Goal: Entertainment & Leisure: Browse casually

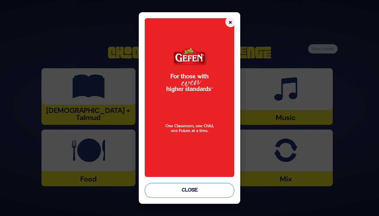
click at [192, 194] on button "Close" at bounding box center [189, 190] width 89 height 15
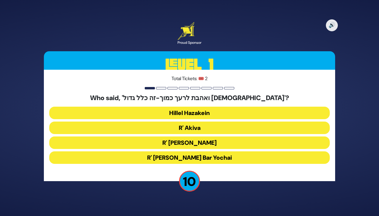
click at [211, 128] on button "R' Akiva" at bounding box center [189, 128] width 280 height 13
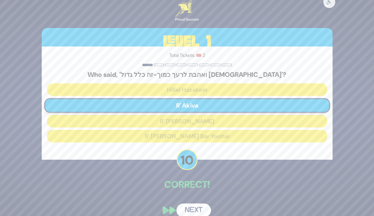
click at [200, 207] on button "Next" at bounding box center [193, 211] width 35 height 14
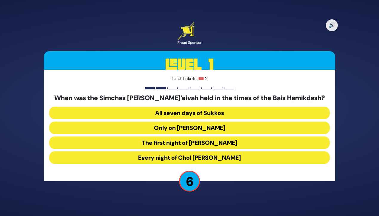
click at [214, 156] on button "Every night of Chol Hamoed Sukkos" at bounding box center [189, 157] width 280 height 13
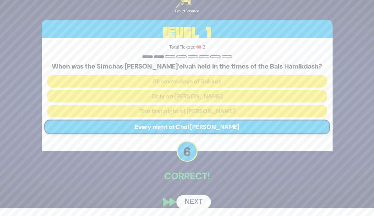
scroll to position [8, 0]
click at [192, 201] on button "Next" at bounding box center [193, 202] width 35 height 14
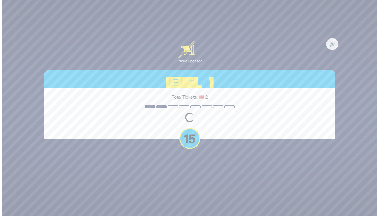
scroll to position [0, 0]
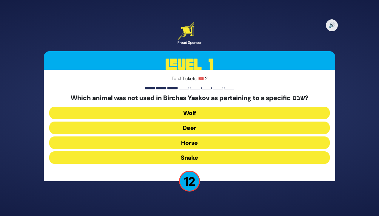
click at [200, 145] on button "Horse" at bounding box center [189, 143] width 280 height 13
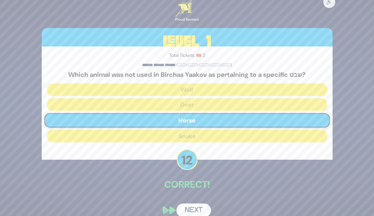
click at [195, 207] on button "Next" at bounding box center [193, 211] width 35 height 14
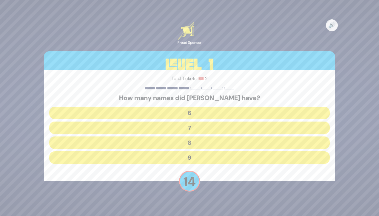
click at [230, 128] on button "7" at bounding box center [189, 128] width 280 height 13
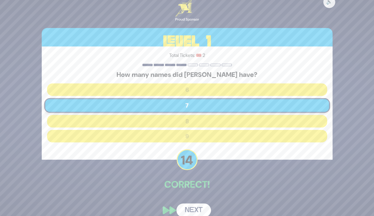
click at [188, 207] on button "Next" at bounding box center [193, 211] width 35 height 14
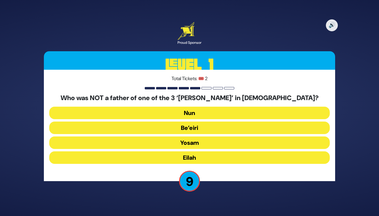
click at [205, 157] on button "Eilah" at bounding box center [189, 157] width 280 height 13
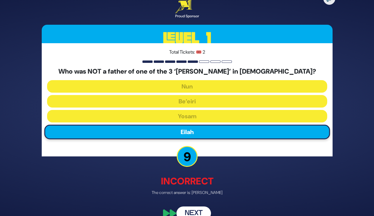
click at [193, 207] on button "Next" at bounding box center [193, 214] width 35 height 14
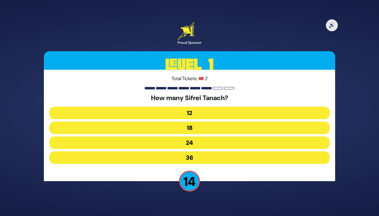
click at [211, 142] on button "24" at bounding box center [189, 143] width 280 height 13
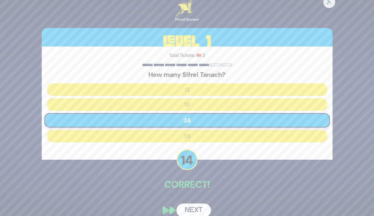
click at [196, 208] on button "Next" at bounding box center [193, 211] width 35 height 14
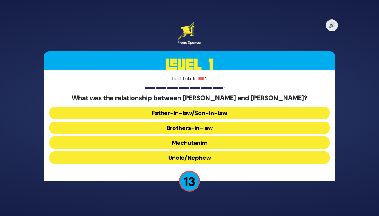
click at [228, 127] on button "Brothers-in-law" at bounding box center [189, 128] width 280 height 13
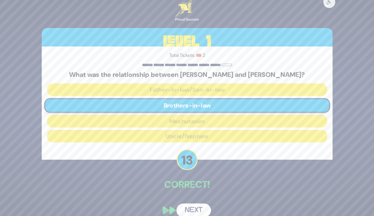
click at [190, 209] on button "Next" at bounding box center [193, 211] width 35 height 14
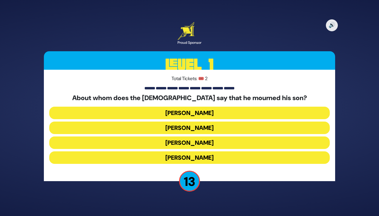
click at [221, 128] on button "Yaakov Avinu" at bounding box center [189, 128] width 280 height 13
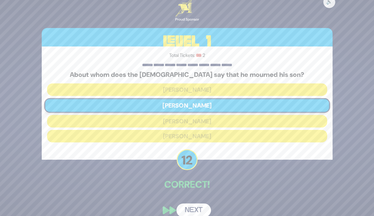
click at [194, 210] on button "Next" at bounding box center [193, 211] width 35 height 14
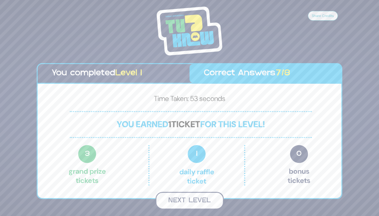
click at [202, 202] on button "Next Level" at bounding box center [189, 201] width 68 height 18
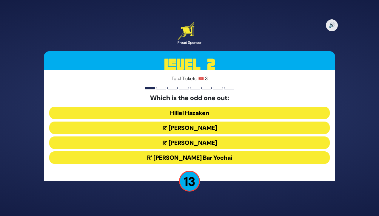
click at [222, 157] on button "R’ Shimon Bar Yochai" at bounding box center [189, 157] width 280 height 13
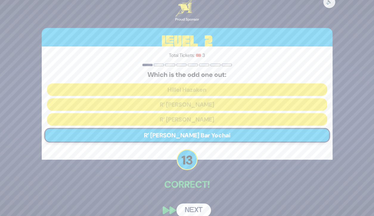
click at [199, 208] on button "Next" at bounding box center [193, 211] width 35 height 14
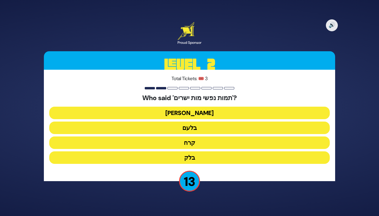
click at [214, 128] on button "בלעם" at bounding box center [189, 128] width 280 height 13
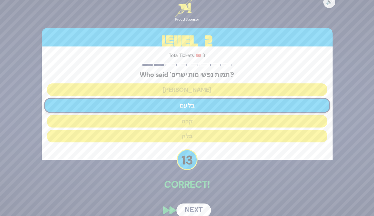
click at [192, 209] on button "Next" at bounding box center [193, 211] width 35 height 14
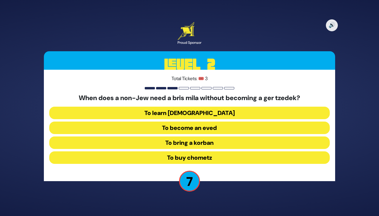
click at [218, 142] on button "To bring a korban" at bounding box center [189, 143] width 280 height 13
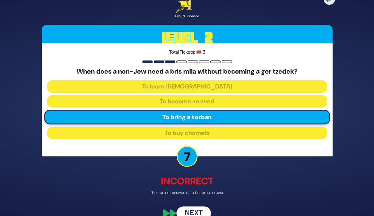
click at [197, 209] on button "Next" at bounding box center [193, 214] width 35 height 14
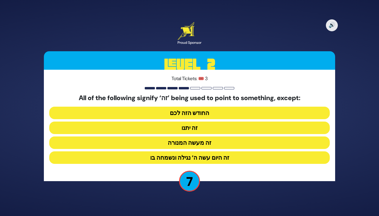
click at [213, 159] on button "זה היום עשה ה’ נגילה ונשמחה בו" at bounding box center [189, 157] width 280 height 13
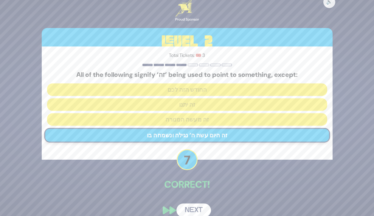
click at [195, 208] on button "Next" at bounding box center [193, 211] width 35 height 14
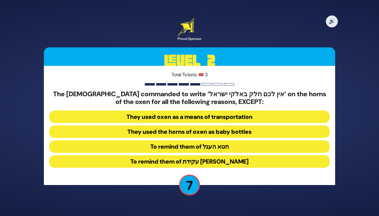
click at [230, 162] on button "To remind them of עקידת יצחק" at bounding box center [189, 161] width 280 height 13
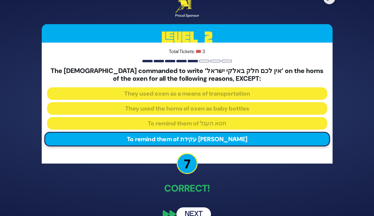
click at [200, 210] on button "Next" at bounding box center [193, 214] width 35 height 14
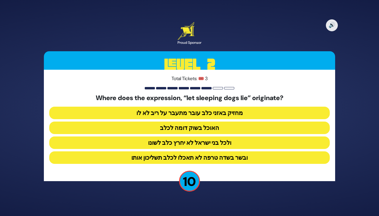
click at [239, 142] on button "ולכל בני ישראל לא יחרץ כלב לשונו" at bounding box center [189, 143] width 280 height 13
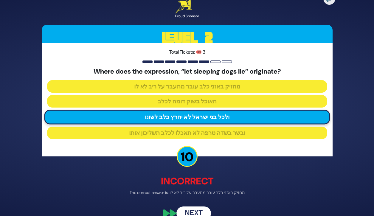
click at [193, 212] on button "Next" at bounding box center [193, 214] width 35 height 14
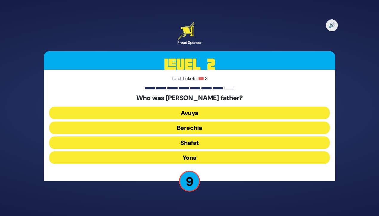
click at [208, 144] on button "Shafat" at bounding box center [189, 143] width 280 height 13
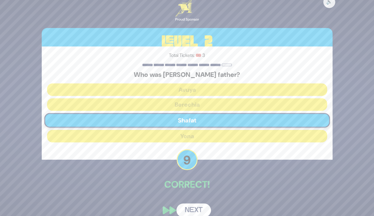
click at [194, 209] on button "Next" at bounding box center [193, 211] width 35 height 14
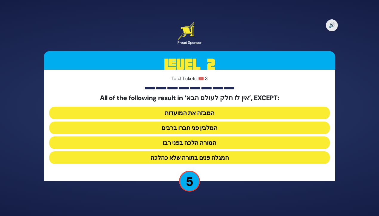
click at [222, 142] on button "המורה הלכה בפני רבו" at bounding box center [189, 143] width 280 height 13
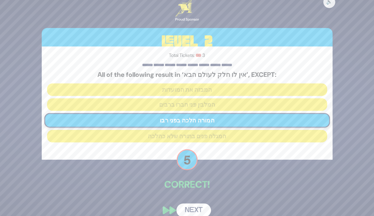
click at [197, 208] on button "Next" at bounding box center [193, 211] width 35 height 14
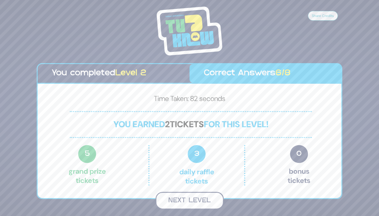
click at [201, 201] on button "Next Level" at bounding box center [189, 201] width 68 height 18
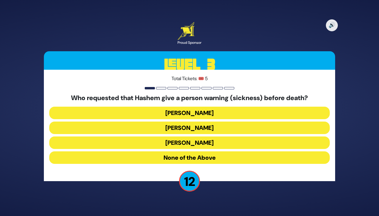
click at [220, 141] on button "Yaakov" at bounding box center [189, 143] width 280 height 13
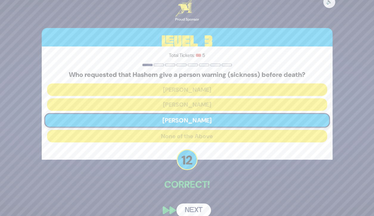
click at [194, 210] on button "Next" at bounding box center [193, 211] width 35 height 14
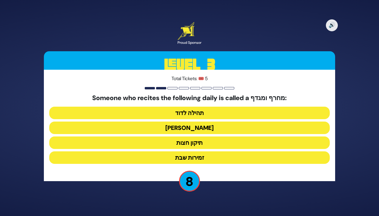
click at [223, 128] on button "הלל הגדול" at bounding box center [189, 128] width 280 height 13
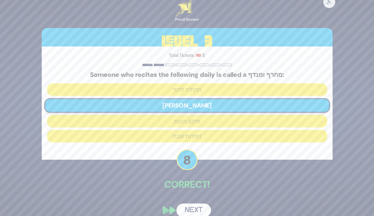
click at [197, 208] on button "Next" at bounding box center [193, 211] width 35 height 14
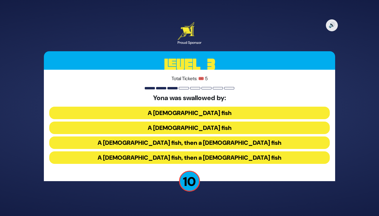
click at [221, 118] on button "A female fish" at bounding box center [189, 113] width 280 height 13
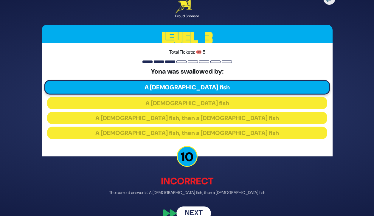
click at [193, 211] on button "Next" at bounding box center [193, 214] width 35 height 14
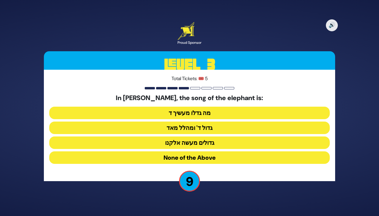
click at [227, 125] on button "גדול ד' ומהלל מאד" at bounding box center [189, 128] width 280 height 13
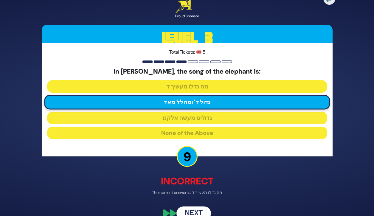
click at [196, 209] on button "Next" at bounding box center [193, 214] width 35 height 14
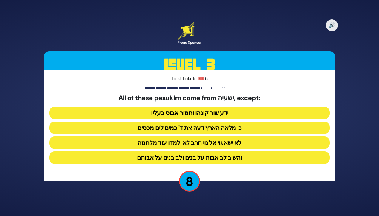
click at [247, 142] on button "לא ישא גוי אל גוי חרב לא ילמדו עוד מלחמה" at bounding box center [189, 143] width 280 height 13
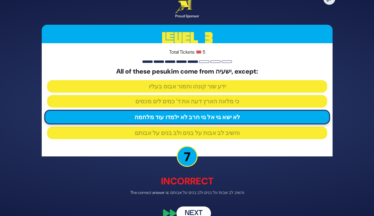
click at [201, 210] on button "Next" at bounding box center [193, 214] width 35 height 14
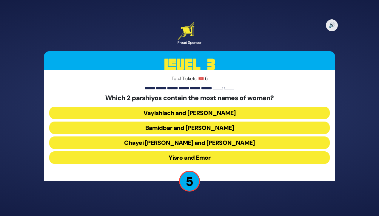
click at [233, 142] on button "Chayei Sara and Vayechi" at bounding box center [189, 143] width 280 height 13
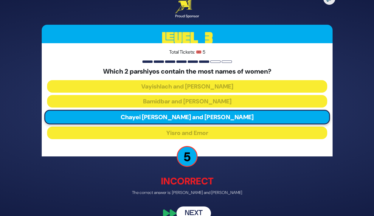
click at [199, 211] on button "Next" at bounding box center [193, 214] width 35 height 14
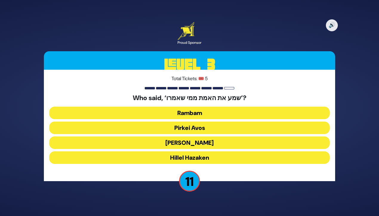
click at [215, 146] on button "Shlomo Hamelech" at bounding box center [189, 143] width 280 height 13
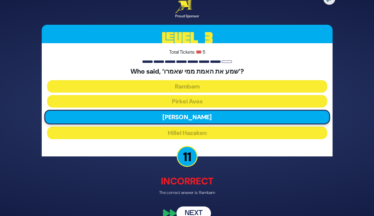
click at [195, 211] on button "Next" at bounding box center [193, 214] width 35 height 14
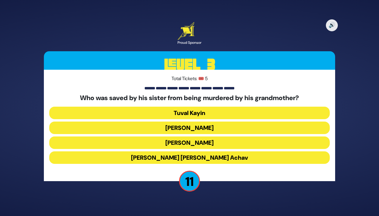
click at [217, 158] on button "King Yehoram ben Achav" at bounding box center [189, 157] width 280 height 13
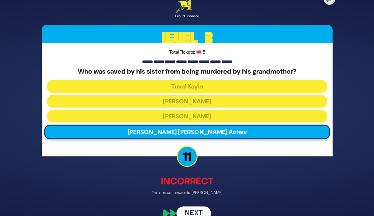
click at [197, 209] on button "Next" at bounding box center [193, 214] width 35 height 14
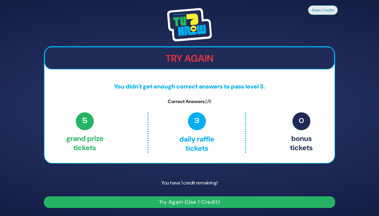
click at [219, 202] on button "Try Again (Use 1 Credit)" at bounding box center [189, 202] width 291 height 12
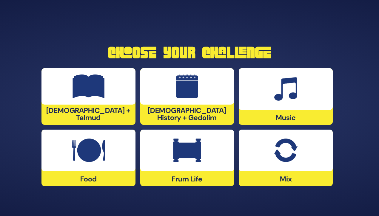
click at [298, 88] on div at bounding box center [285, 89] width 94 height 42
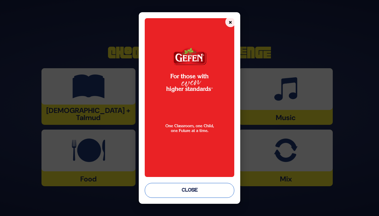
click at [201, 195] on button "Close" at bounding box center [189, 190] width 89 height 15
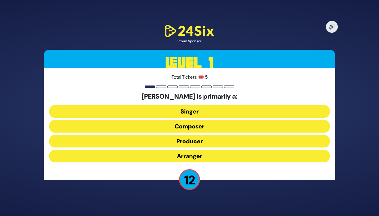
click at [227, 125] on button "Composer" at bounding box center [189, 126] width 280 height 13
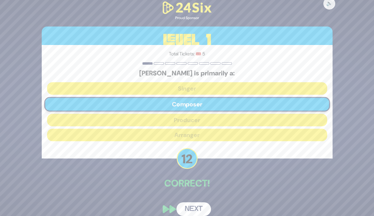
click at [201, 204] on button "Next" at bounding box center [193, 209] width 35 height 14
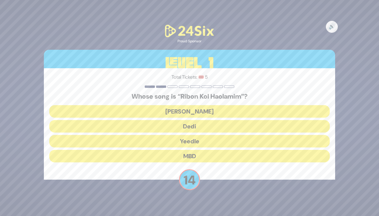
click at [231, 111] on button "[PERSON_NAME]" at bounding box center [189, 111] width 280 height 13
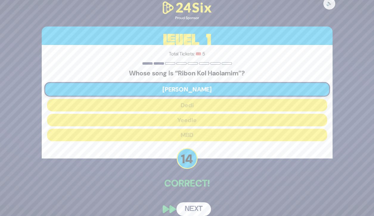
click at [193, 205] on button "Next" at bounding box center [193, 209] width 35 height 14
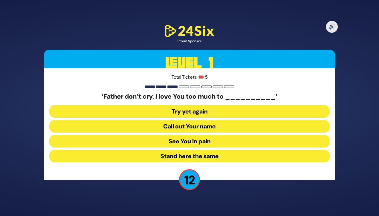
click at [225, 141] on button "See You in pain" at bounding box center [189, 141] width 280 height 13
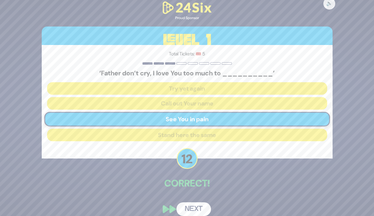
click at [194, 208] on button "Next" at bounding box center [193, 209] width 35 height 14
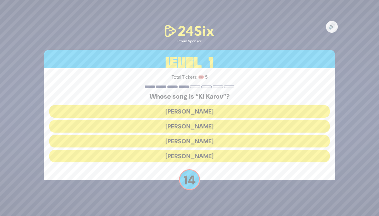
click at [223, 129] on button "[PERSON_NAME]" at bounding box center [189, 126] width 280 height 13
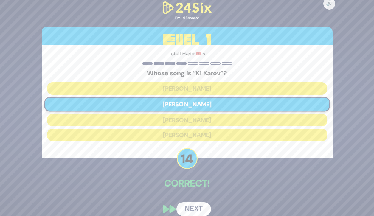
click at [190, 204] on button "Next" at bounding box center [193, 209] width 35 height 14
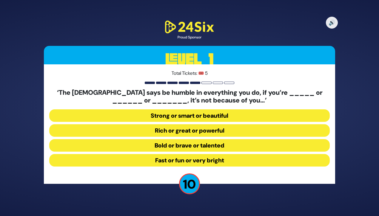
click at [232, 115] on button "Strong or smart or beautiful" at bounding box center [189, 115] width 280 height 13
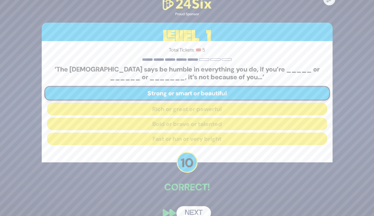
click at [196, 210] on button "Next" at bounding box center [193, 213] width 35 height 14
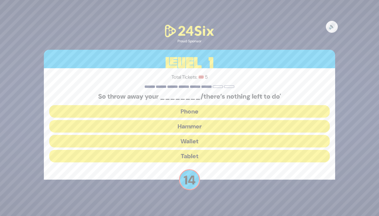
click at [218, 128] on button "Hammer" at bounding box center [189, 126] width 280 height 13
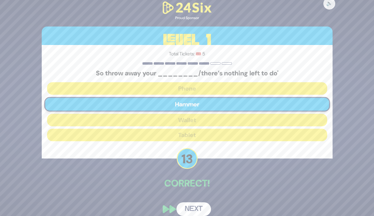
click at [194, 204] on button "Next" at bounding box center [193, 209] width 35 height 14
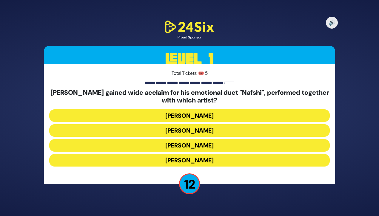
click at [222, 131] on button "[PERSON_NAME]" at bounding box center [189, 130] width 280 height 13
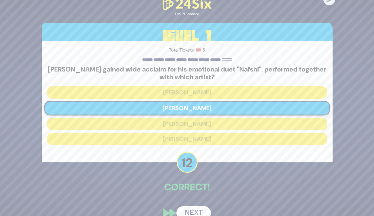
click at [194, 209] on button "Next" at bounding box center [193, 213] width 35 height 14
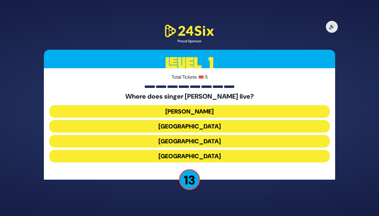
click at [210, 157] on button "[GEOGRAPHIC_DATA]" at bounding box center [189, 156] width 280 height 13
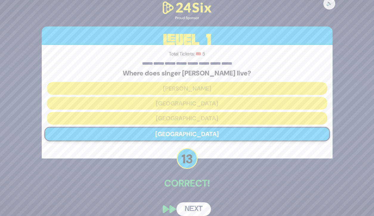
click at [191, 207] on button "Next" at bounding box center [193, 209] width 35 height 14
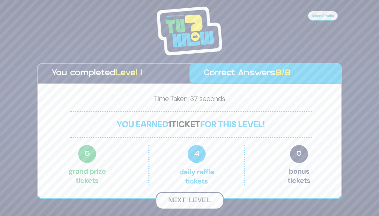
click at [204, 201] on button "Next Level" at bounding box center [189, 201] width 68 height 18
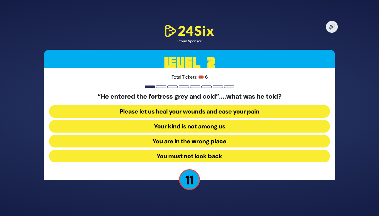
click at [237, 130] on button "Your kind is not among us" at bounding box center [189, 126] width 280 height 13
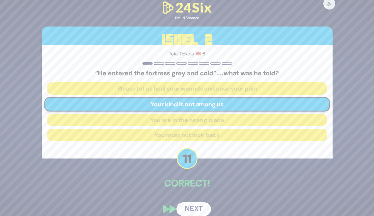
click at [195, 207] on button "Next" at bounding box center [193, 209] width 35 height 14
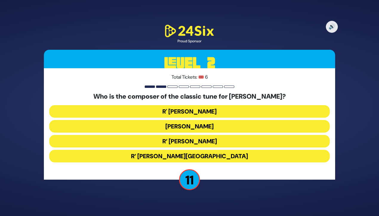
click at [235, 111] on button "R' [PERSON_NAME]" at bounding box center [189, 111] width 280 height 13
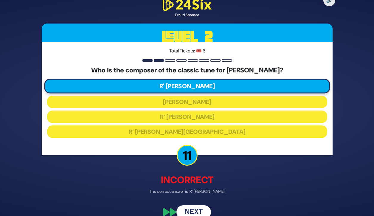
click at [194, 209] on button "Next" at bounding box center [193, 212] width 35 height 14
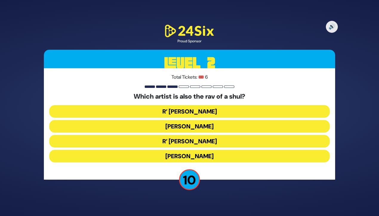
click at [232, 143] on button "R’ [PERSON_NAME]" at bounding box center [189, 141] width 280 height 13
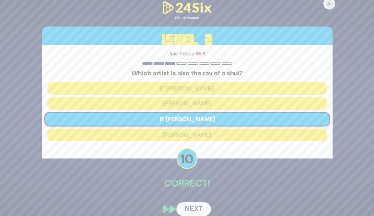
click at [198, 208] on button "Next" at bounding box center [193, 209] width 35 height 14
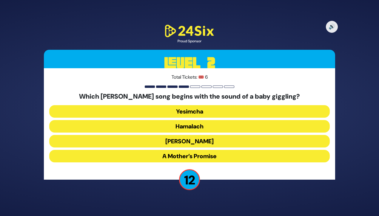
click at [225, 141] on button "[PERSON_NAME]" at bounding box center [189, 141] width 280 height 13
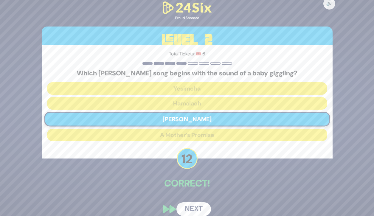
click at [195, 208] on button "Next" at bounding box center [193, 209] width 35 height 14
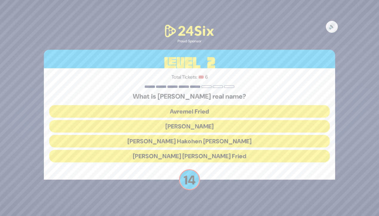
click at [220, 142] on button "[PERSON_NAME] Hakohen [PERSON_NAME]" at bounding box center [189, 141] width 280 height 13
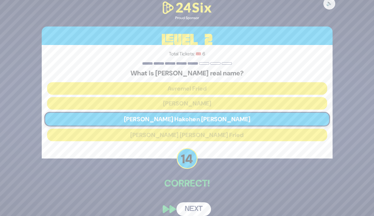
click at [190, 206] on button "Next" at bounding box center [193, 209] width 35 height 14
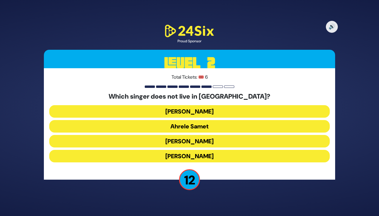
click at [218, 159] on button "[PERSON_NAME]" at bounding box center [189, 156] width 280 height 13
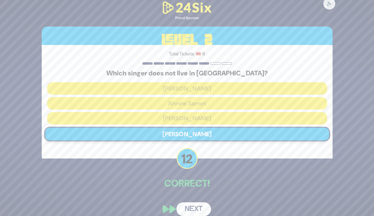
click at [196, 207] on button "Next" at bounding box center [193, 209] width 35 height 14
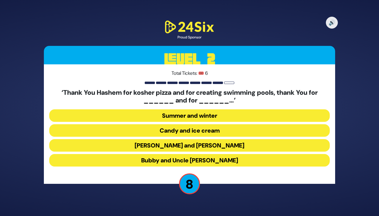
click at [220, 145] on button "[PERSON_NAME] and [PERSON_NAME]" at bounding box center [189, 145] width 280 height 13
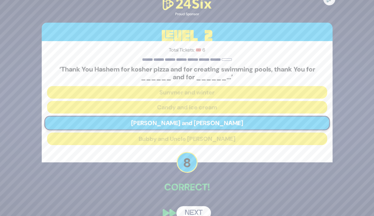
click at [196, 212] on button "Next" at bounding box center [193, 213] width 35 height 14
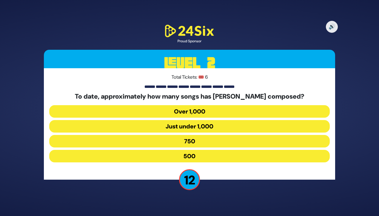
click at [216, 157] on button "500" at bounding box center [189, 156] width 280 height 13
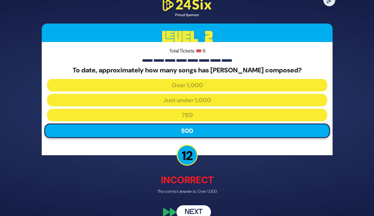
click at [195, 211] on button "Next" at bounding box center [193, 212] width 35 height 14
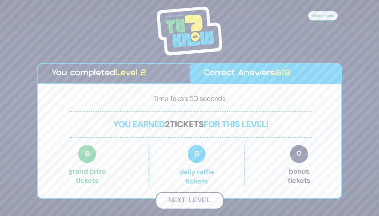
click at [194, 201] on button "Next Level" at bounding box center [189, 201] width 68 height 18
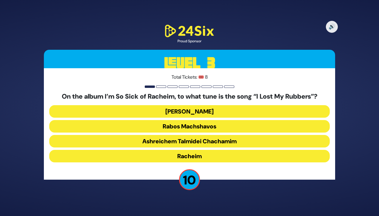
click at [229, 111] on button "[PERSON_NAME]" at bounding box center [189, 111] width 280 height 13
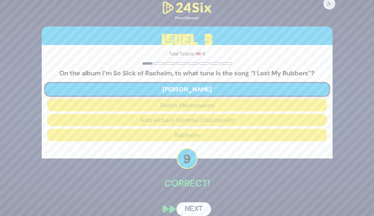
click at [197, 204] on button "Next" at bounding box center [193, 209] width 35 height 14
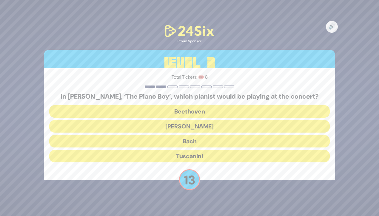
click at [232, 127] on button "[PERSON_NAME]" at bounding box center [189, 126] width 280 height 13
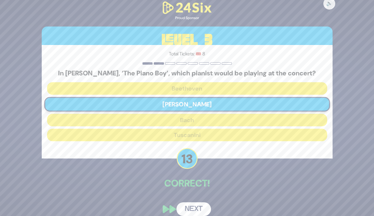
click at [198, 206] on button "Next" at bounding box center [193, 209] width 35 height 14
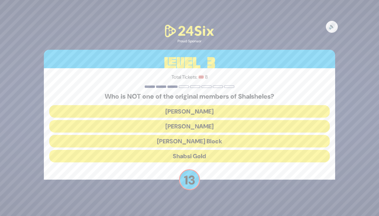
click at [214, 159] on button "Shabsi Gold" at bounding box center [189, 156] width 280 height 13
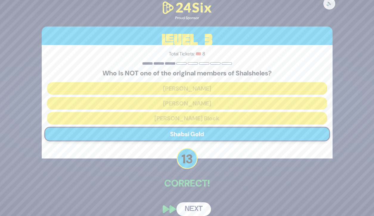
click at [197, 213] on button "Next" at bounding box center [193, 209] width 35 height 14
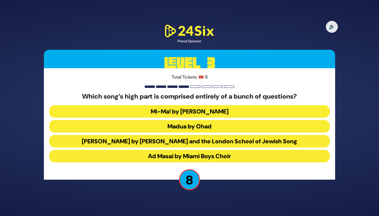
click at [227, 123] on button "Madua by Ohad" at bounding box center [189, 126] width 280 height 13
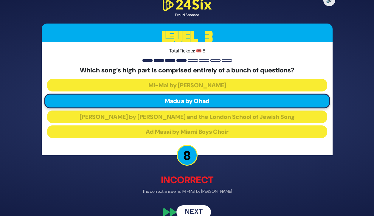
click at [197, 208] on button "Next" at bounding box center [193, 212] width 35 height 14
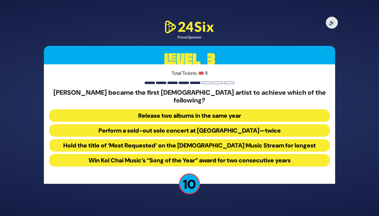
click at [249, 126] on button "Perform a sold-out solo concert at [GEOGRAPHIC_DATA]—twice" at bounding box center [189, 130] width 280 height 13
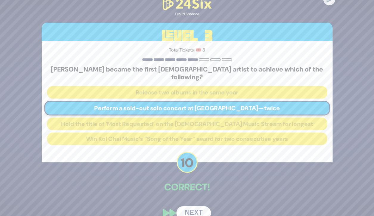
click at [198, 207] on button "Next" at bounding box center [193, 213] width 35 height 14
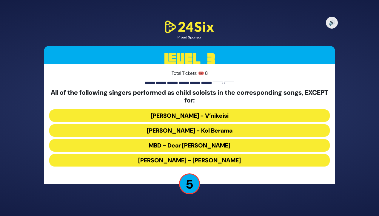
click at [238, 128] on button "[PERSON_NAME] - Kol Berama" at bounding box center [189, 130] width 280 height 13
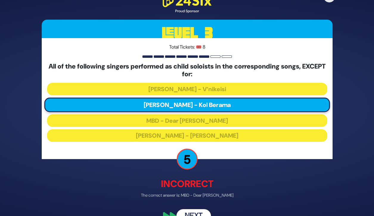
click at [200, 212] on button "Next" at bounding box center [193, 216] width 35 height 14
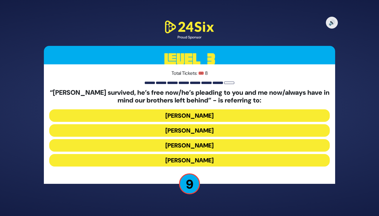
click at [226, 132] on button "[PERSON_NAME]" at bounding box center [189, 130] width 280 height 13
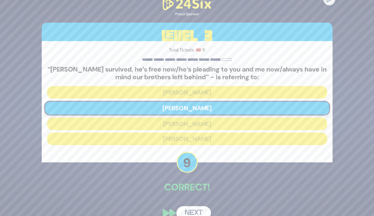
click at [193, 213] on button "Next" at bounding box center [193, 213] width 35 height 14
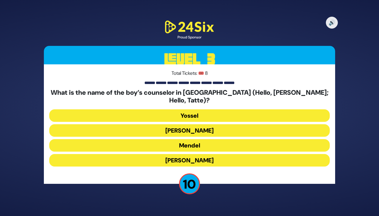
click at [215, 156] on button "[PERSON_NAME]" at bounding box center [189, 160] width 280 height 13
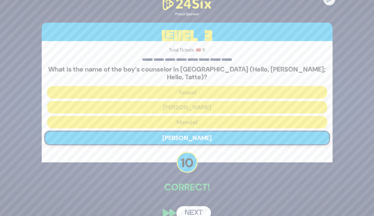
click at [196, 208] on button "Next" at bounding box center [193, 213] width 35 height 14
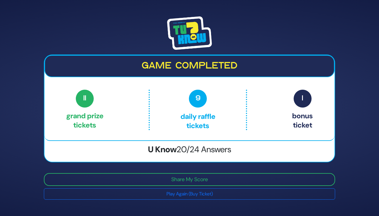
click at [235, 139] on div "Game completed 11 Grand Prize tickets 9 Daily Raffle tickets 1 Bonus ticket 11 …" at bounding box center [189, 98] width 290 height 86
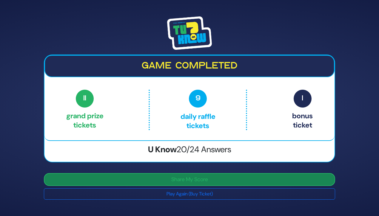
click at [212, 182] on button "Share My Score" at bounding box center [189, 179] width 291 height 13
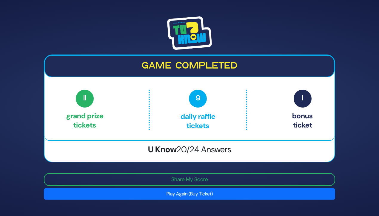
click at [189, 196] on button "Play Again (Buy Ticket)" at bounding box center [189, 193] width 291 height 11
